Goal: Navigation & Orientation: Find specific page/section

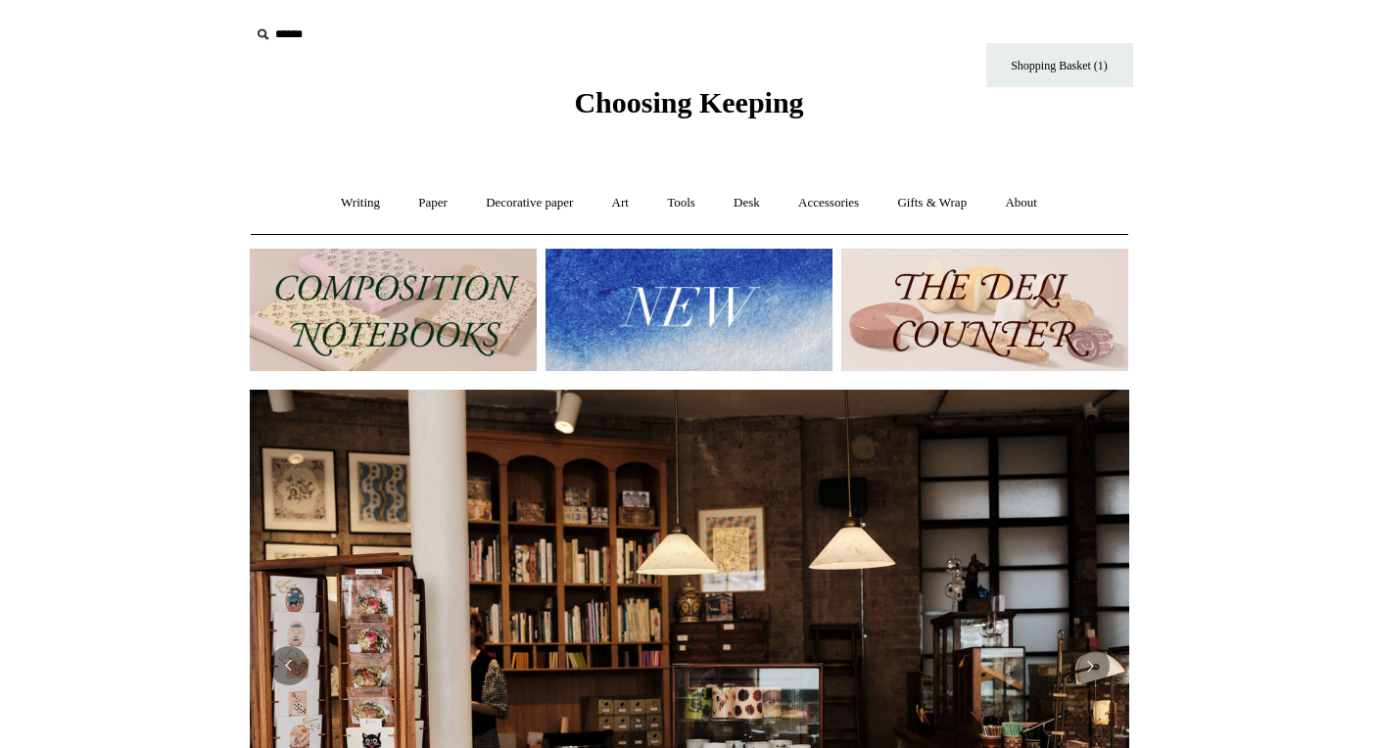
click at [371, 297] on img at bounding box center [393, 310] width 287 height 122
click at [679, 314] on img at bounding box center [688, 310] width 287 height 122
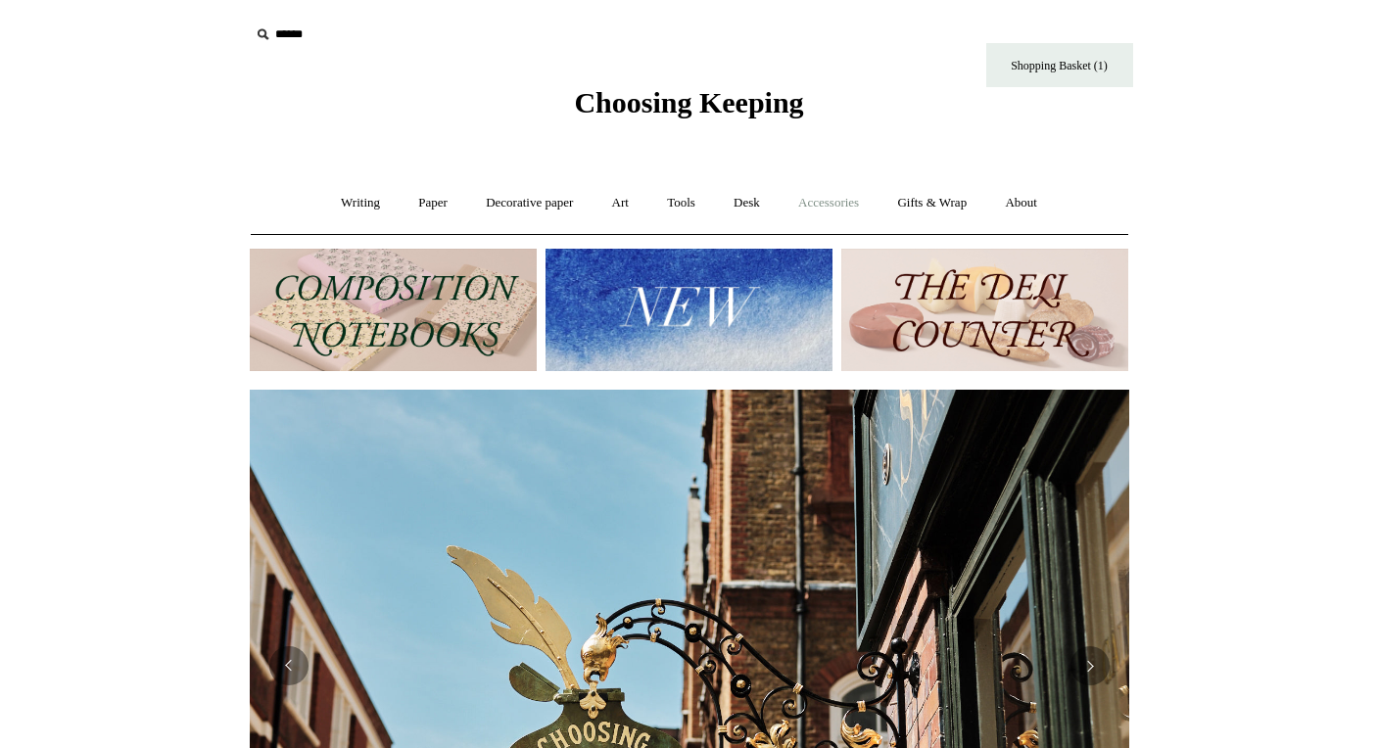
click at [819, 203] on link "Accessories +" at bounding box center [828, 203] width 96 height 52
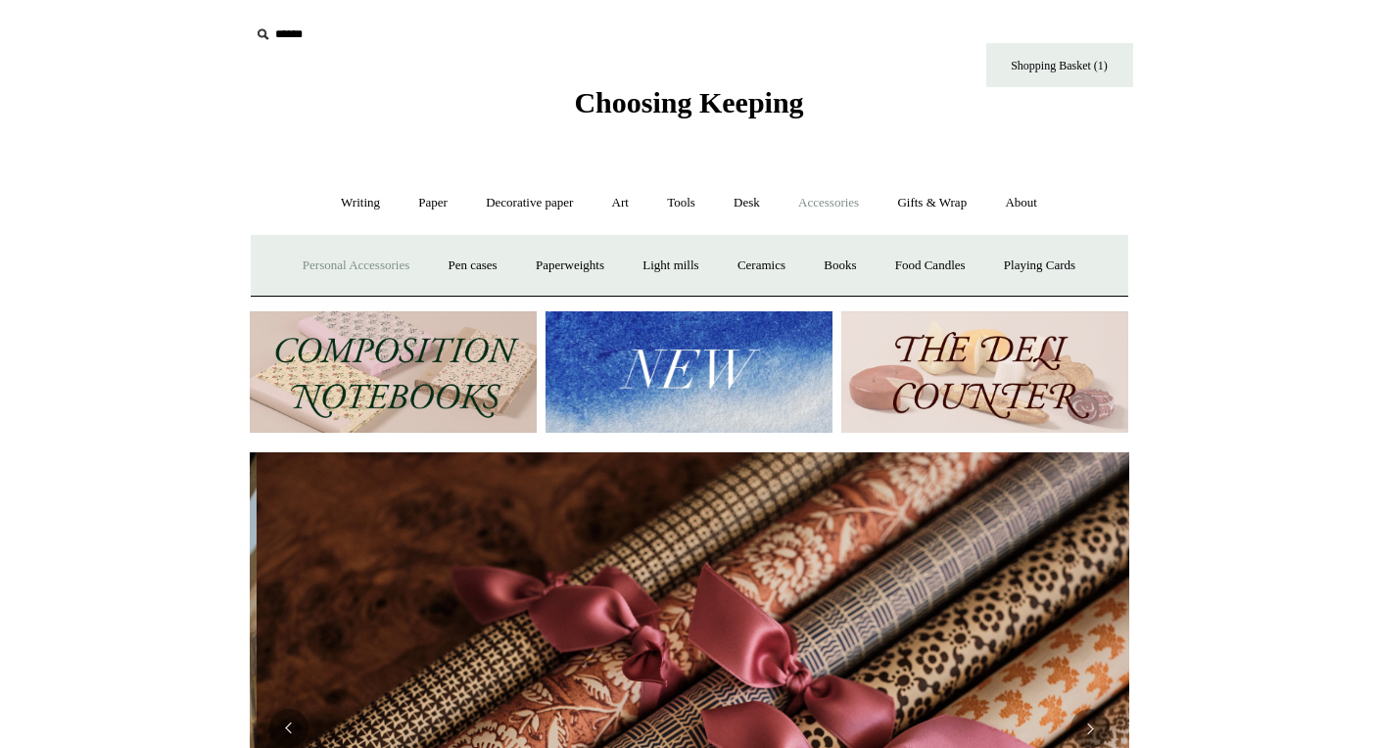
scroll to position [0, 1759]
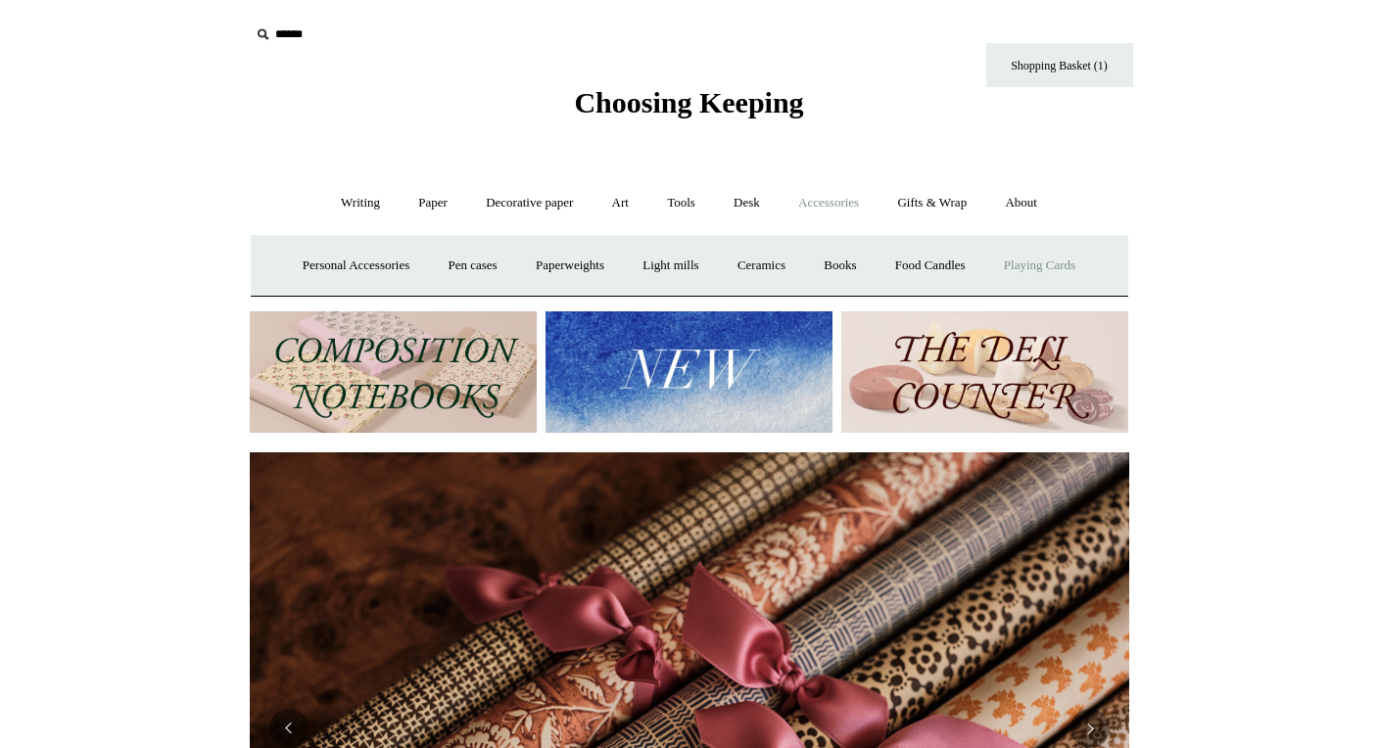
click at [1056, 271] on link "Playing Cards" at bounding box center [1039, 266] width 107 height 52
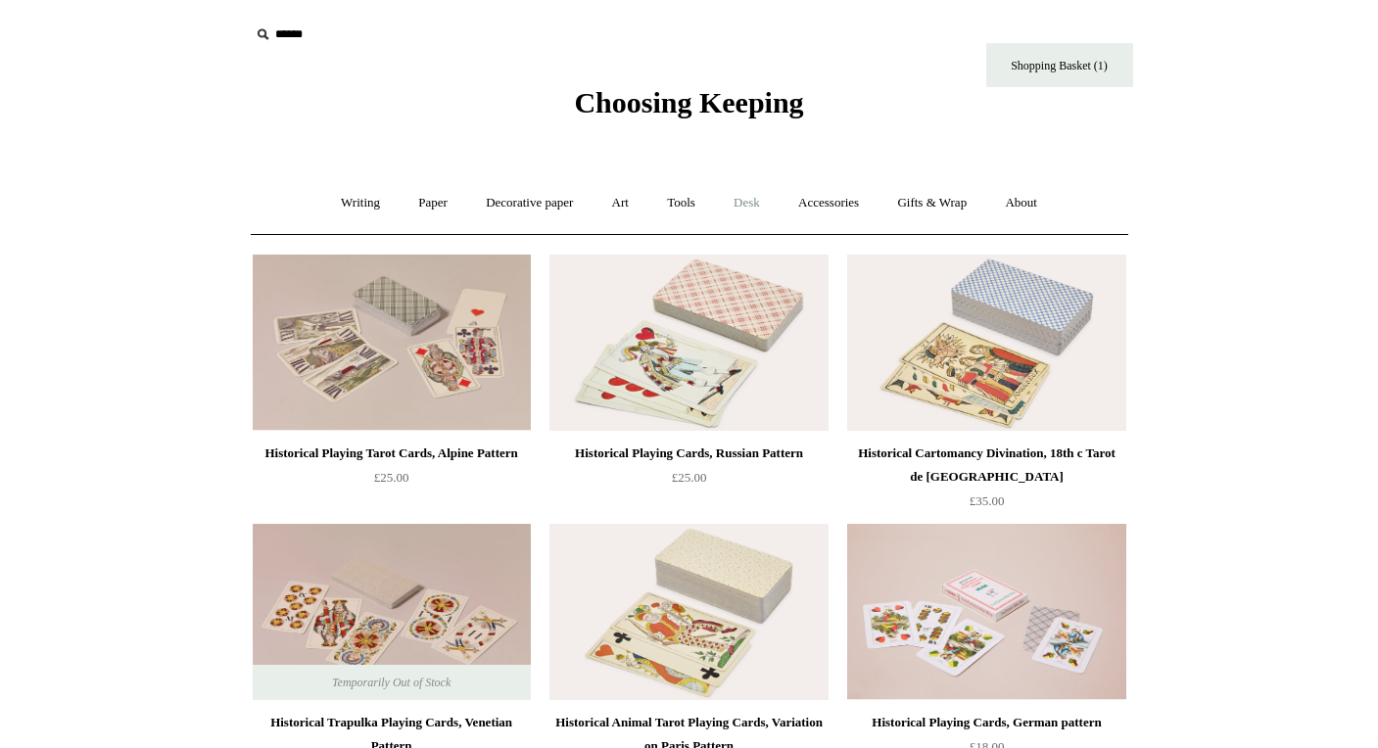
click at [741, 206] on link "Desk +" at bounding box center [747, 203] width 62 height 52
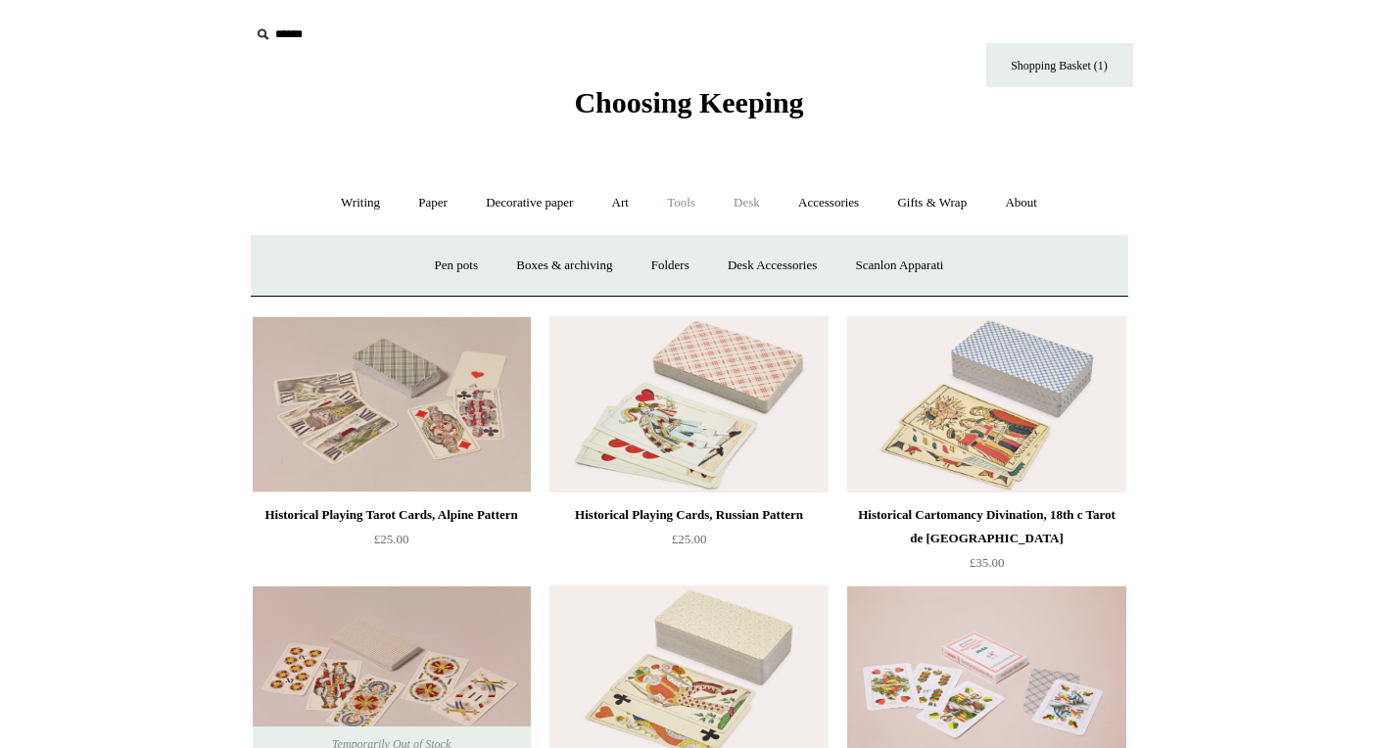
click at [687, 204] on link "Tools +" at bounding box center [681, 203] width 64 height 52
click at [348, 198] on link "Writing +" at bounding box center [360, 203] width 74 height 52
click at [958, 204] on link "Gifts & Wrap +" at bounding box center [931, 203] width 105 height 52
click at [904, 268] on link "Stickers" at bounding box center [893, 266] width 76 height 52
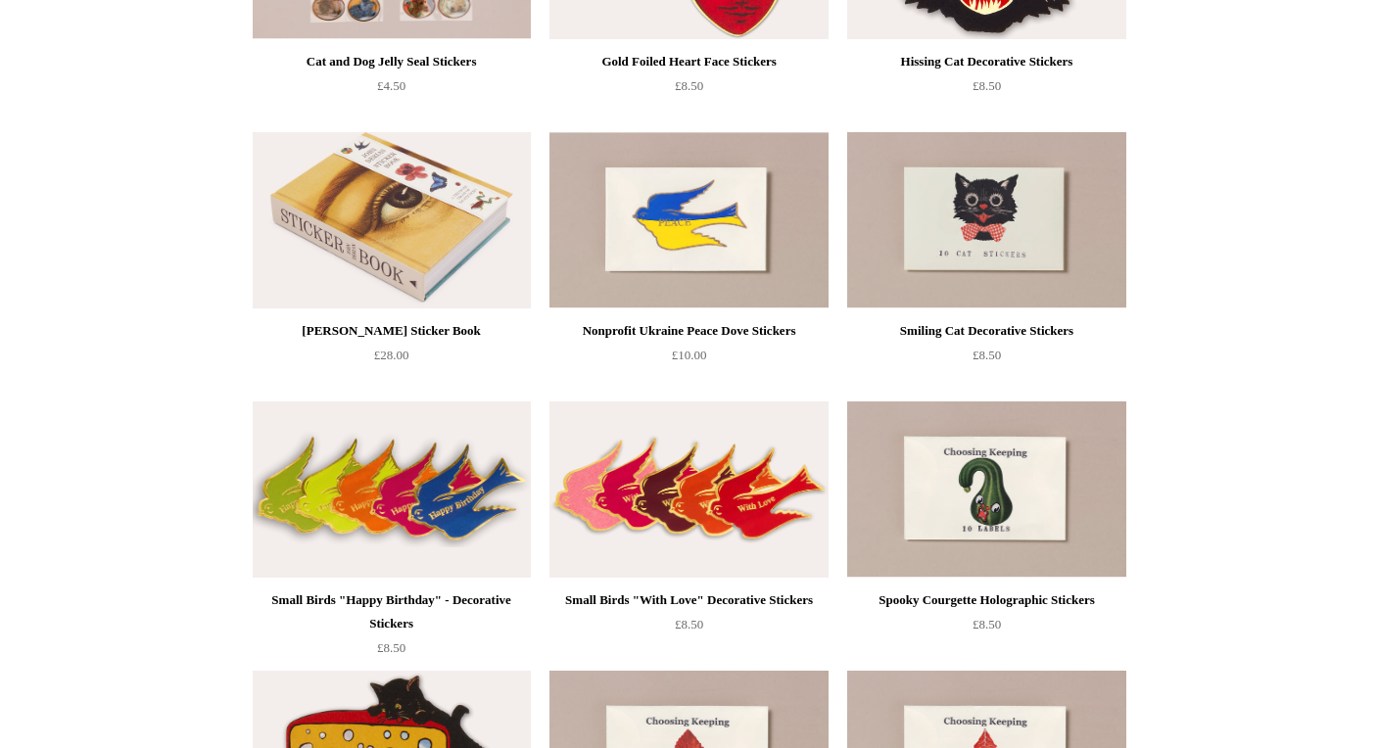
scroll to position [278, 0]
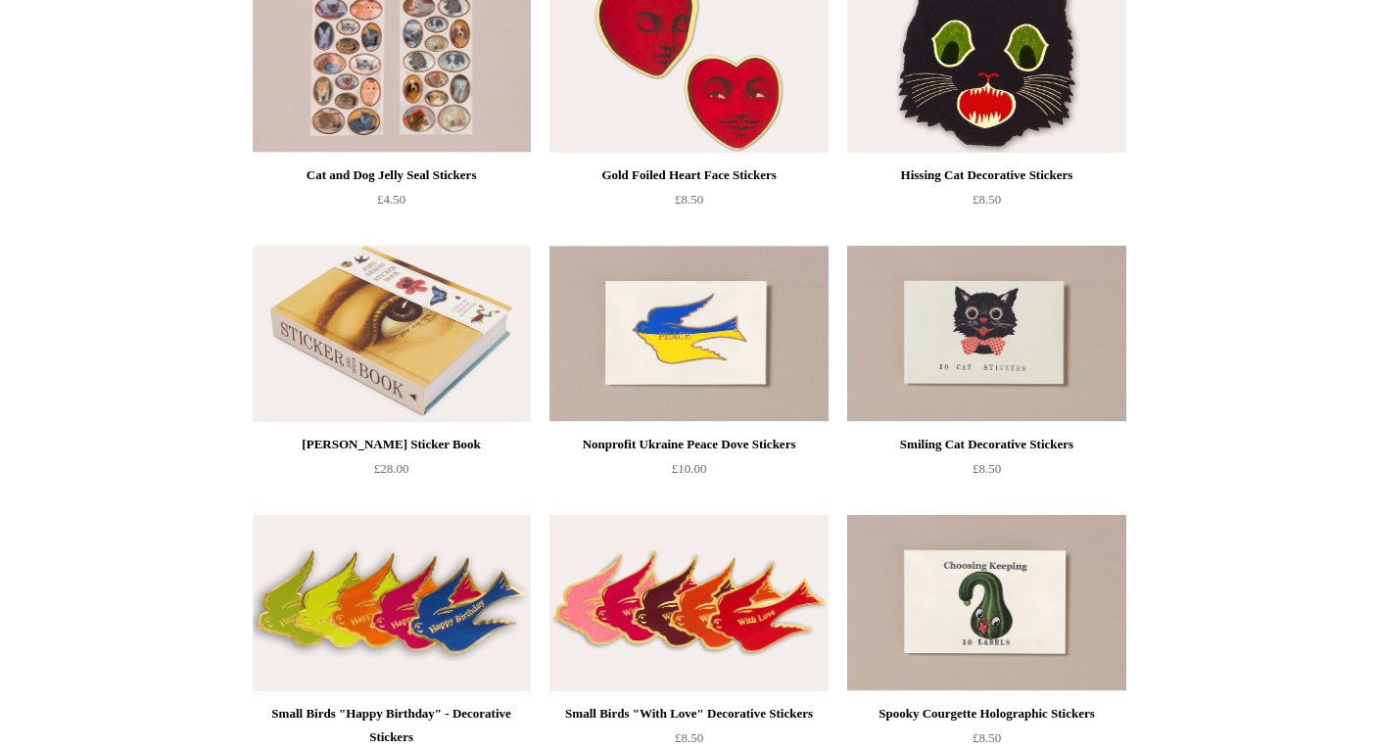
click at [717, 81] on img at bounding box center [688, 65] width 278 height 176
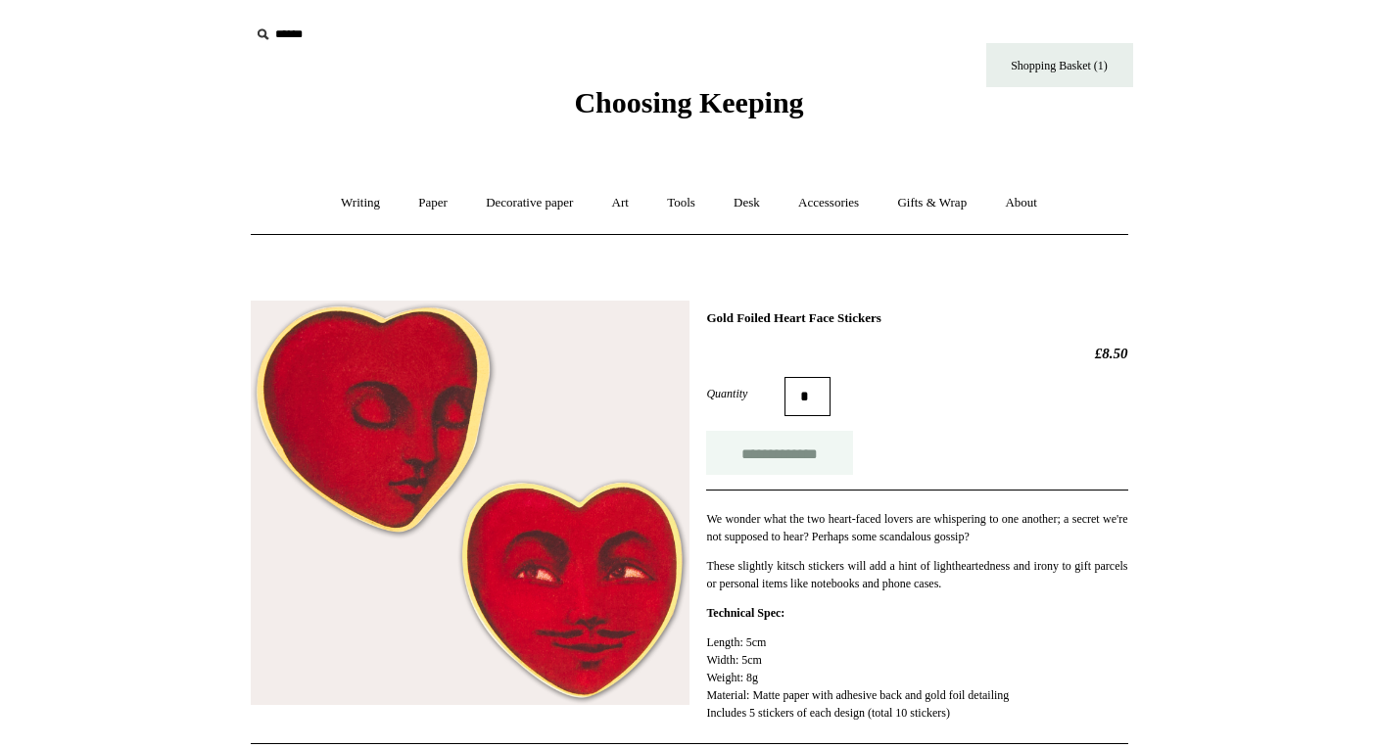
click at [735, 465] on input "**********" at bounding box center [779, 453] width 147 height 44
type input "**********"
click at [616, 206] on link "Art +" at bounding box center [620, 203] width 52 height 52
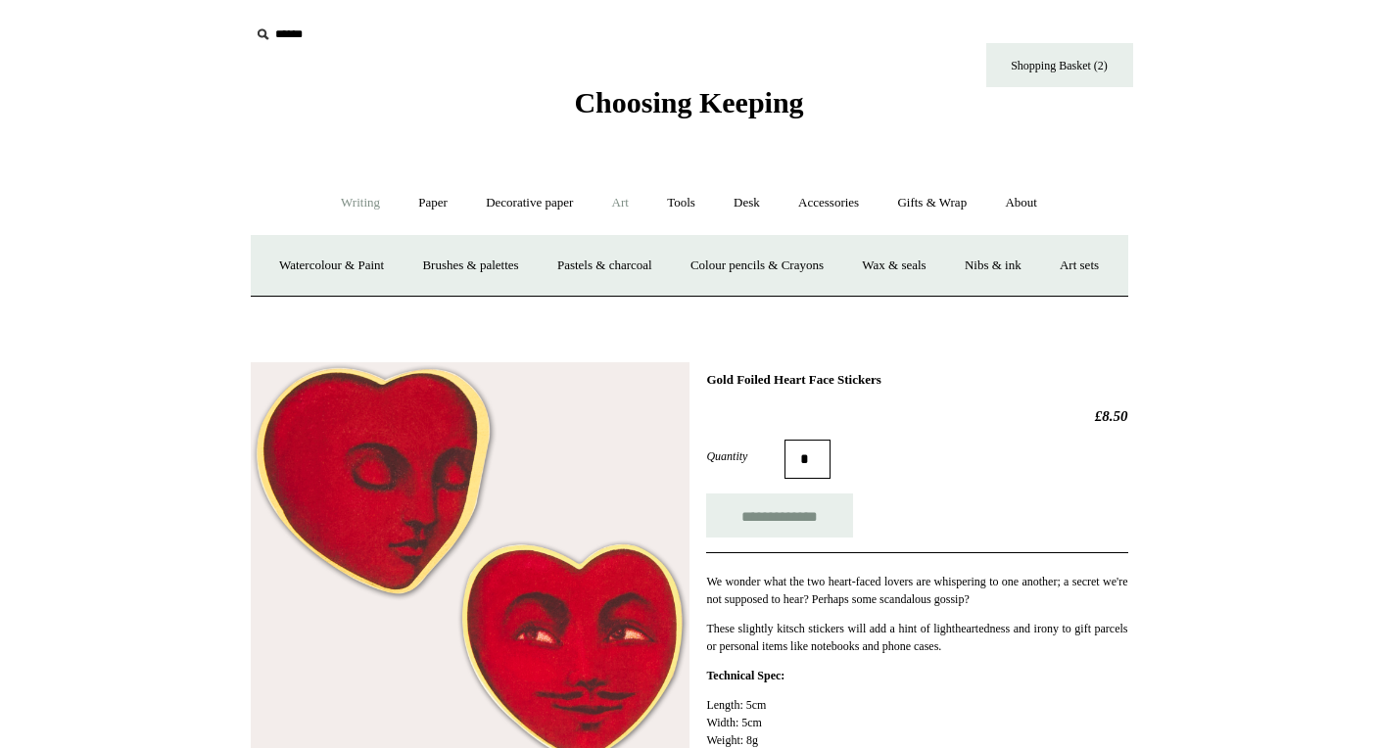
click at [352, 202] on link "Writing +" at bounding box center [360, 203] width 74 height 52
click at [425, 206] on link "Paper +" at bounding box center [432, 203] width 65 height 52
click at [400, 260] on link "Notebooks +" at bounding box center [415, 266] width 90 height 52
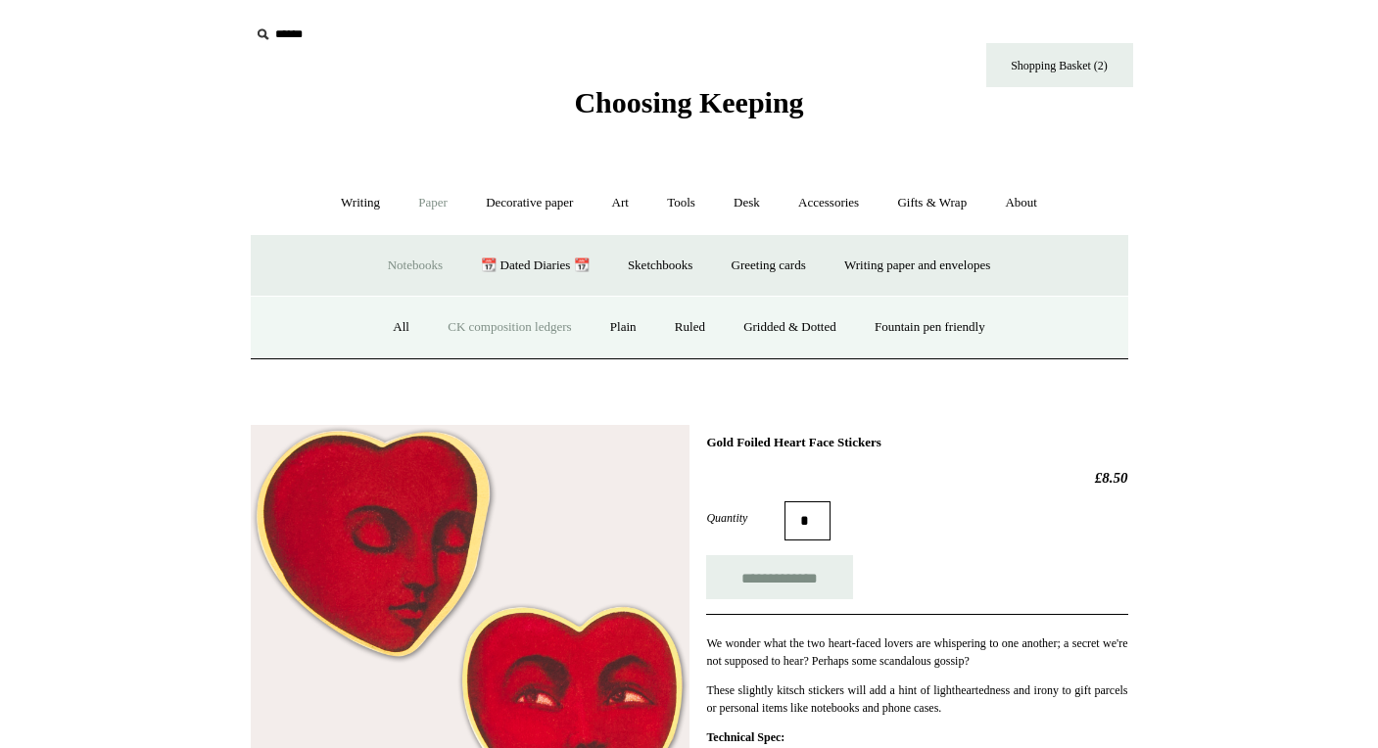
click at [465, 331] on link "CK composition ledgers" at bounding box center [509, 328] width 159 height 52
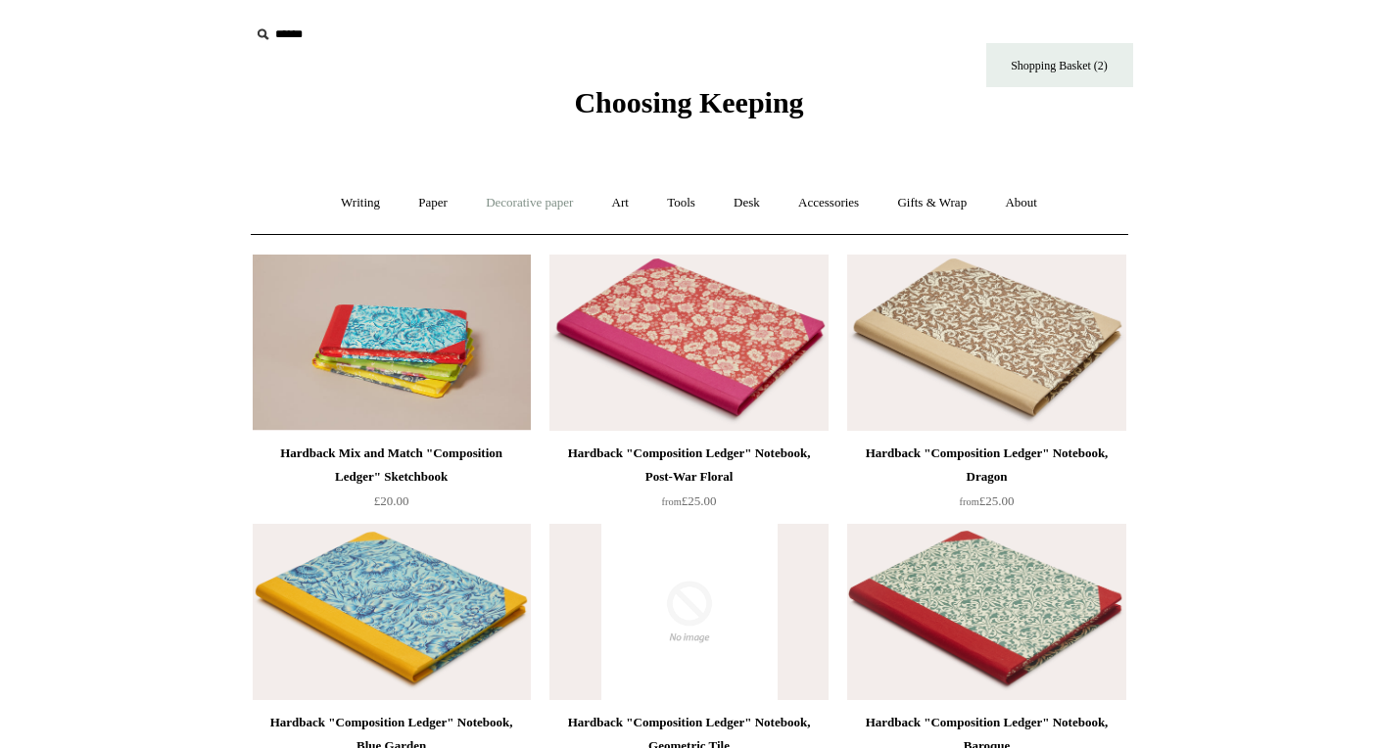
click at [518, 206] on link "Decorative paper +" at bounding box center [529, 203] width 122 height 52
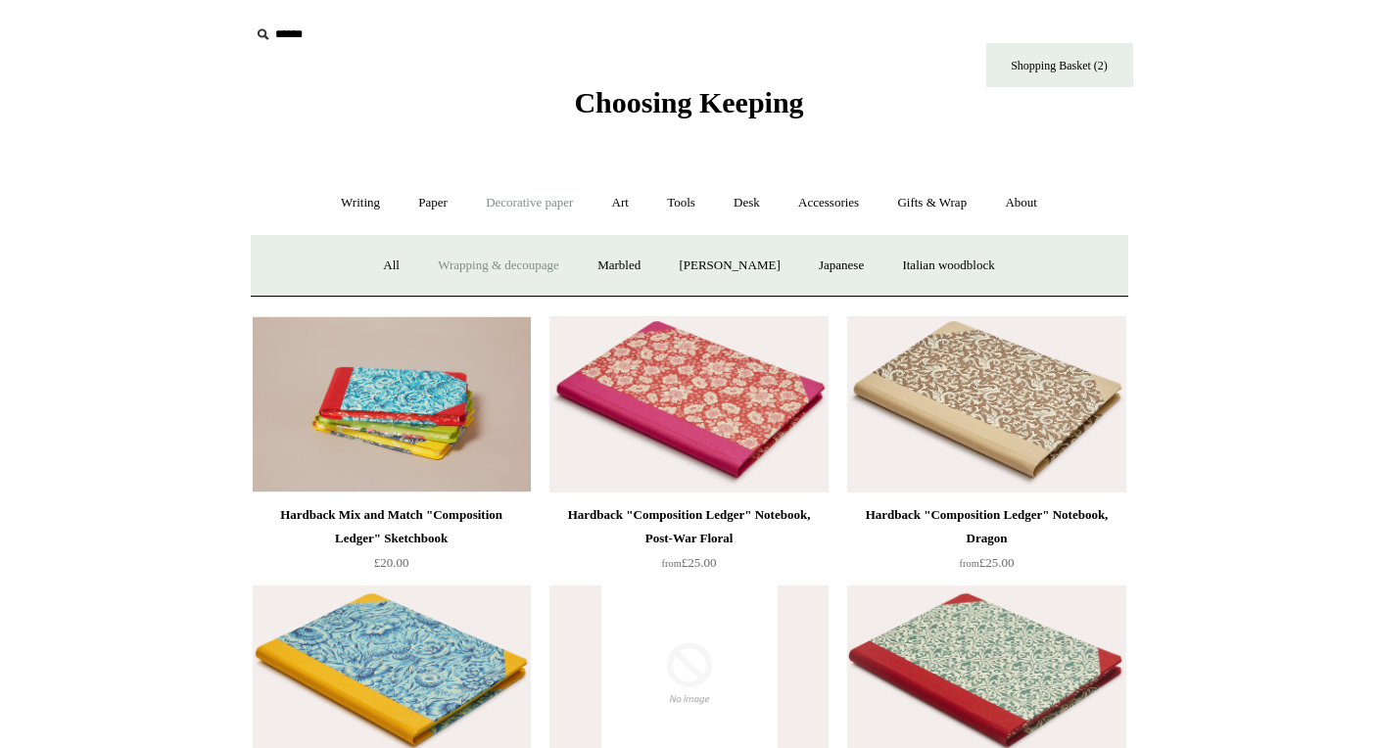
click at [469, 260] on link "Wrapping & decoupage" at bounding box center [498, 266] width 157 height 52
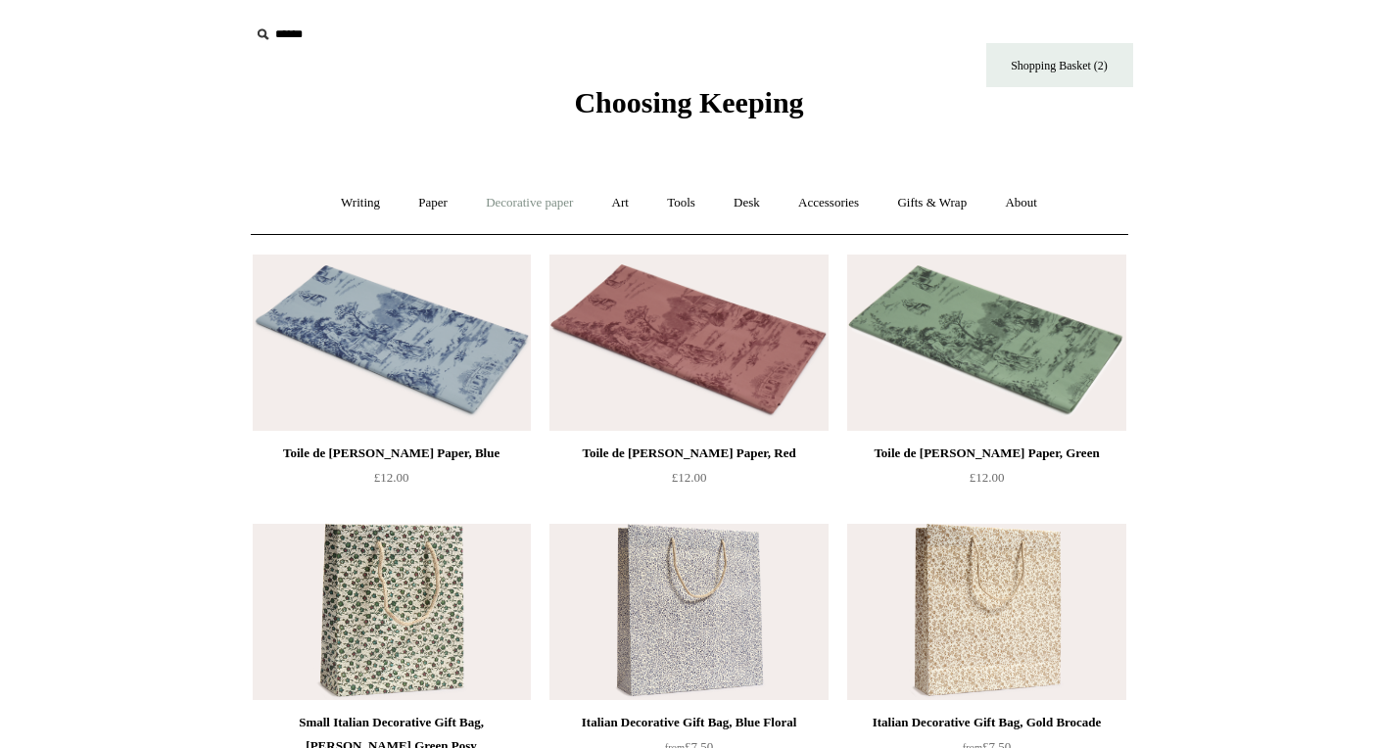
click at [552, 201] on link "Decorative paper +" at bounding box center [529, 203] width 122 height 52
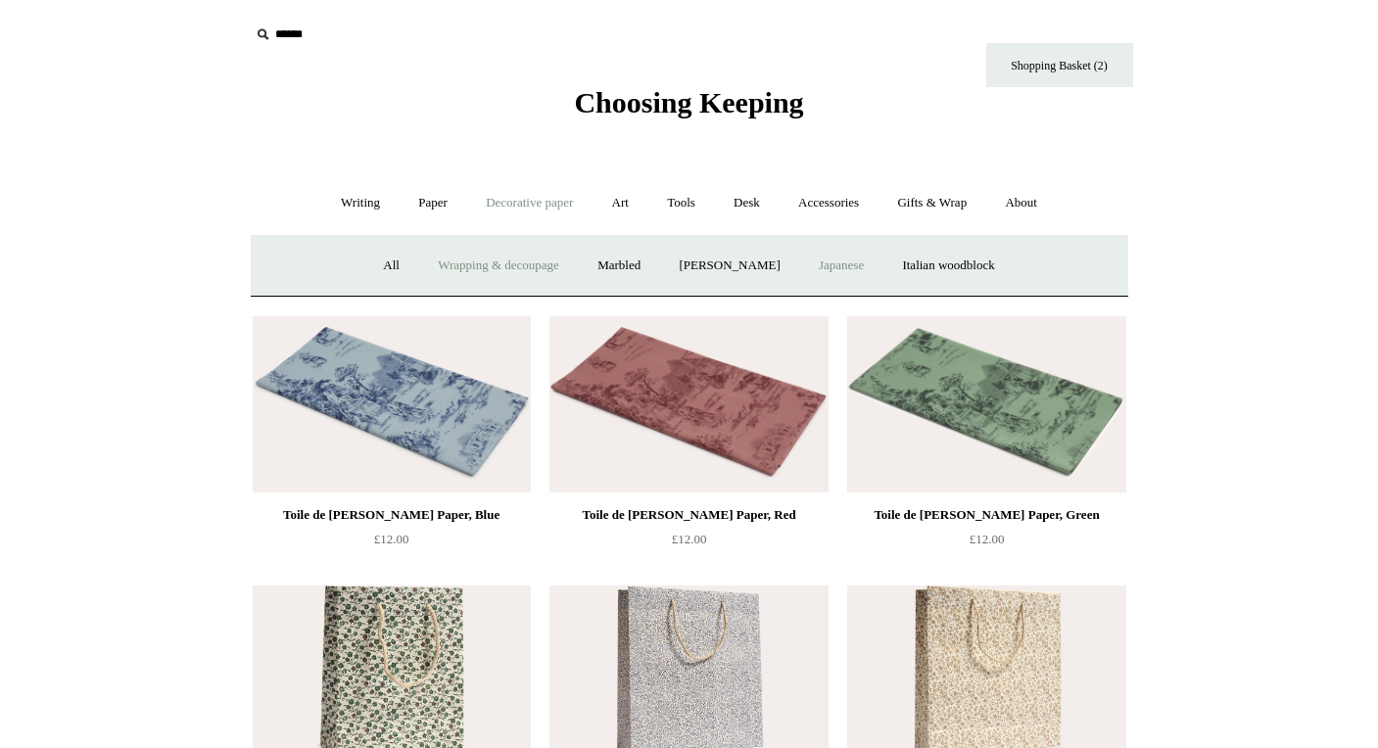
click at [857, 264] on link "Japanese" at bounding box center [841, 266] width 80 height 52
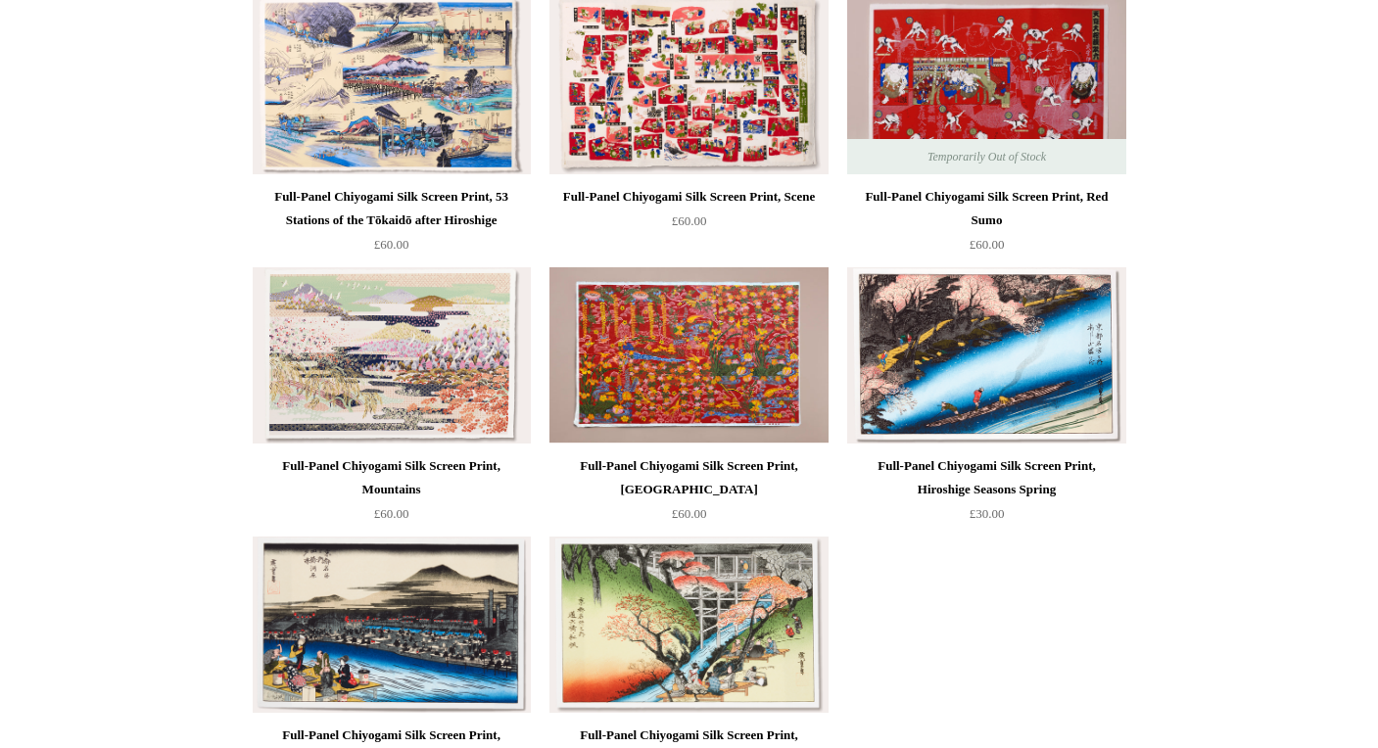
scroll to position [1404, 0]
